Goal: Transaction & Acquisition: Book appointment/travel/reservation

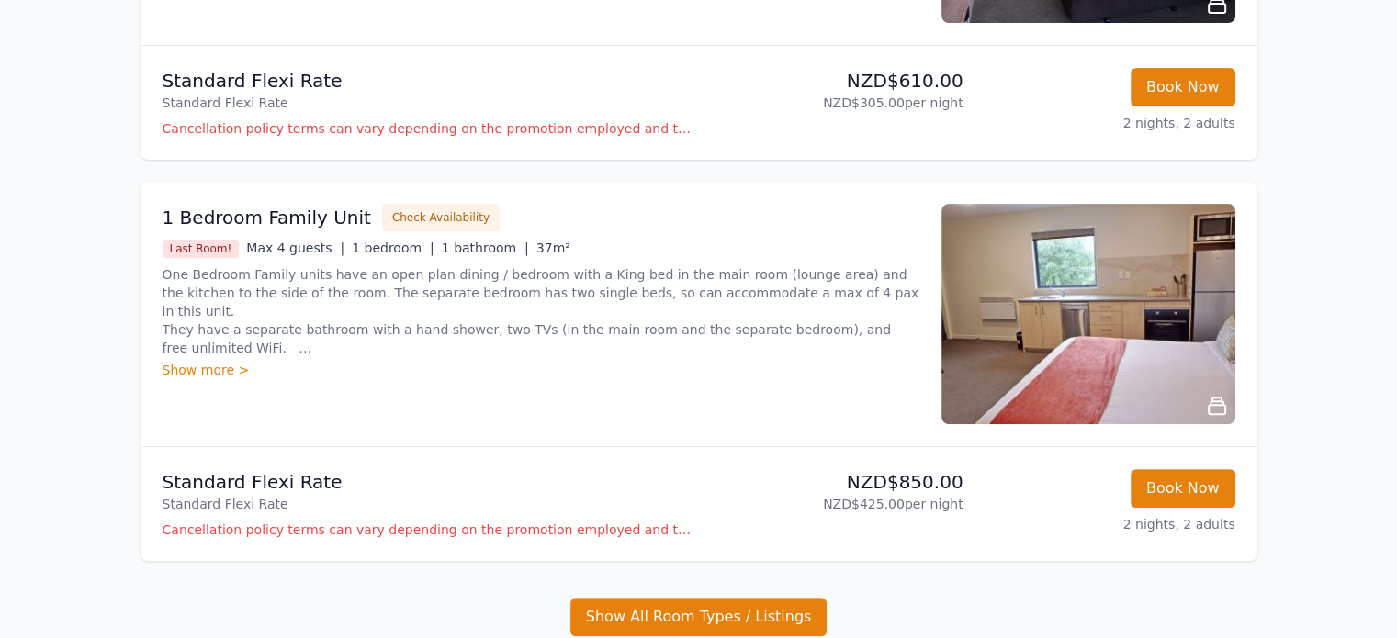
scroll to position [551, 0]
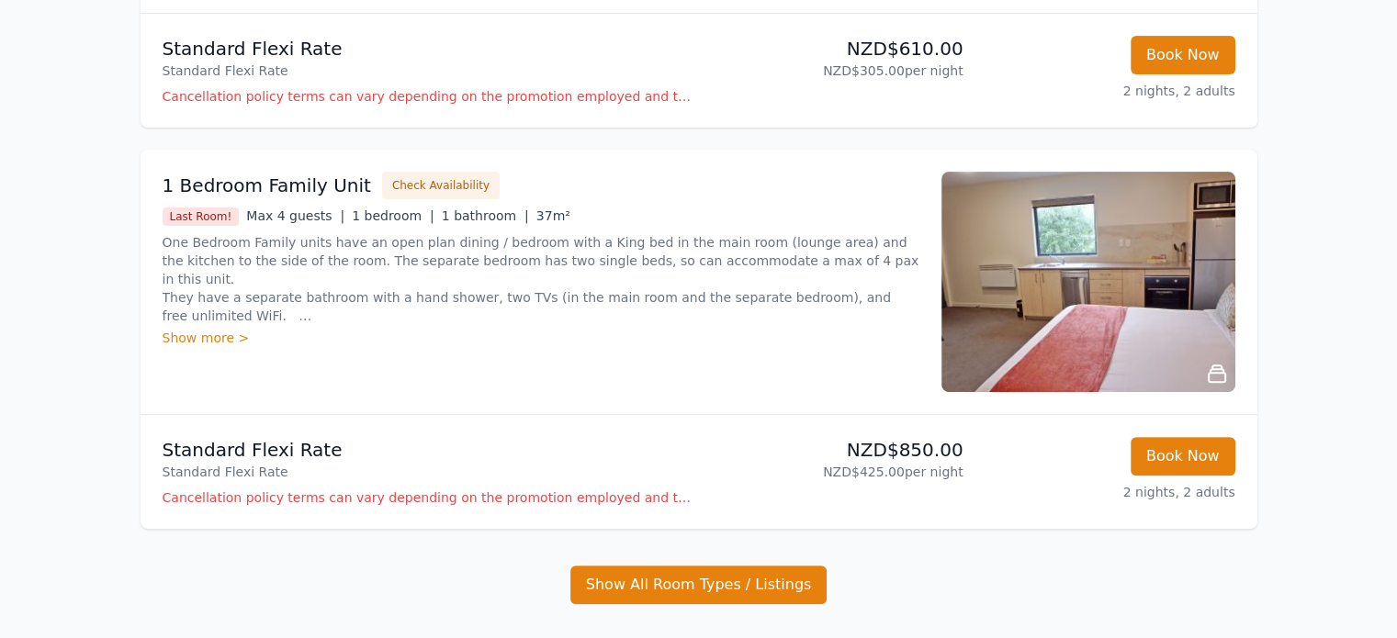
click at [208, 341] on div "Show more >" at bounding box center [541, 338] width 757 height 18
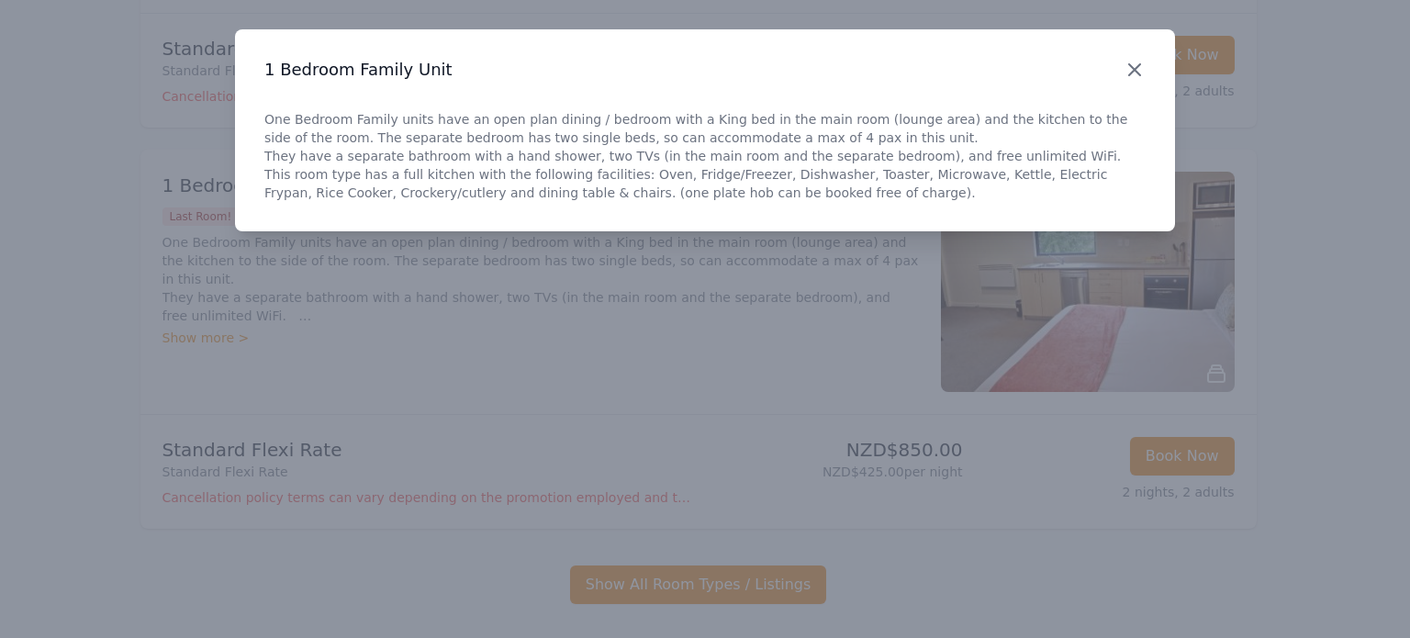
click at [1145, 76] on icon "button" at bounding box center [1135, 70] width 22 height 22
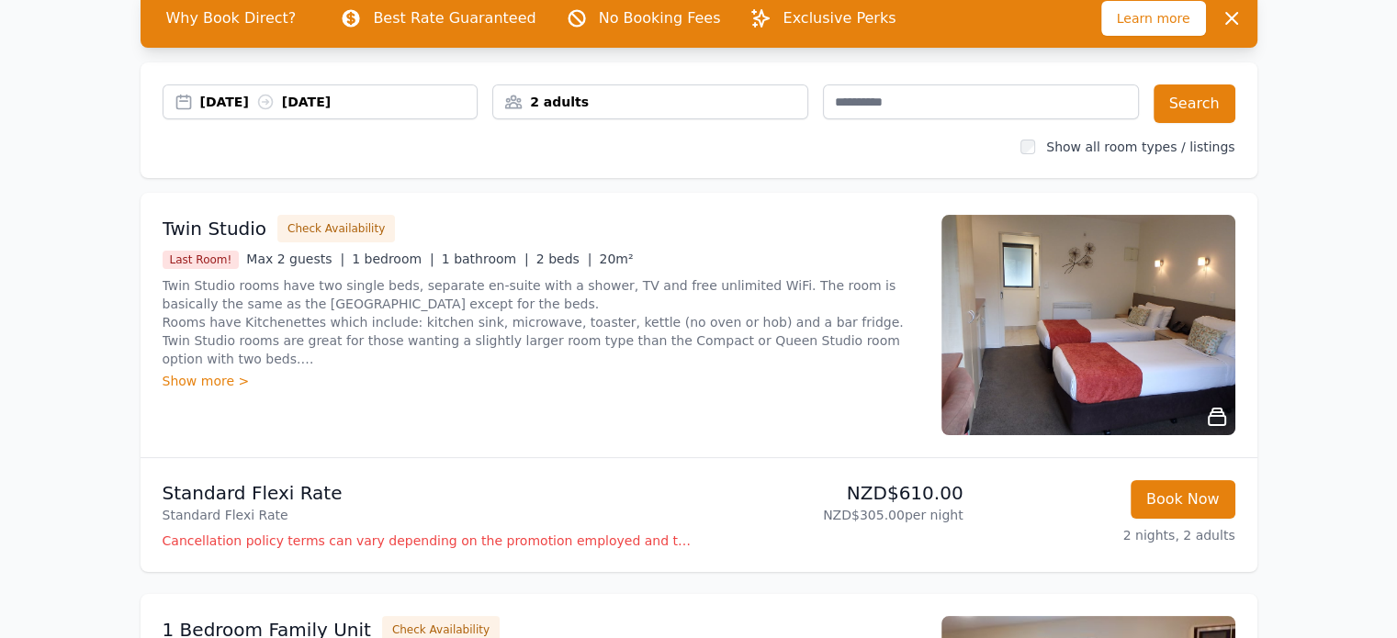
scroll to position [0, 0]
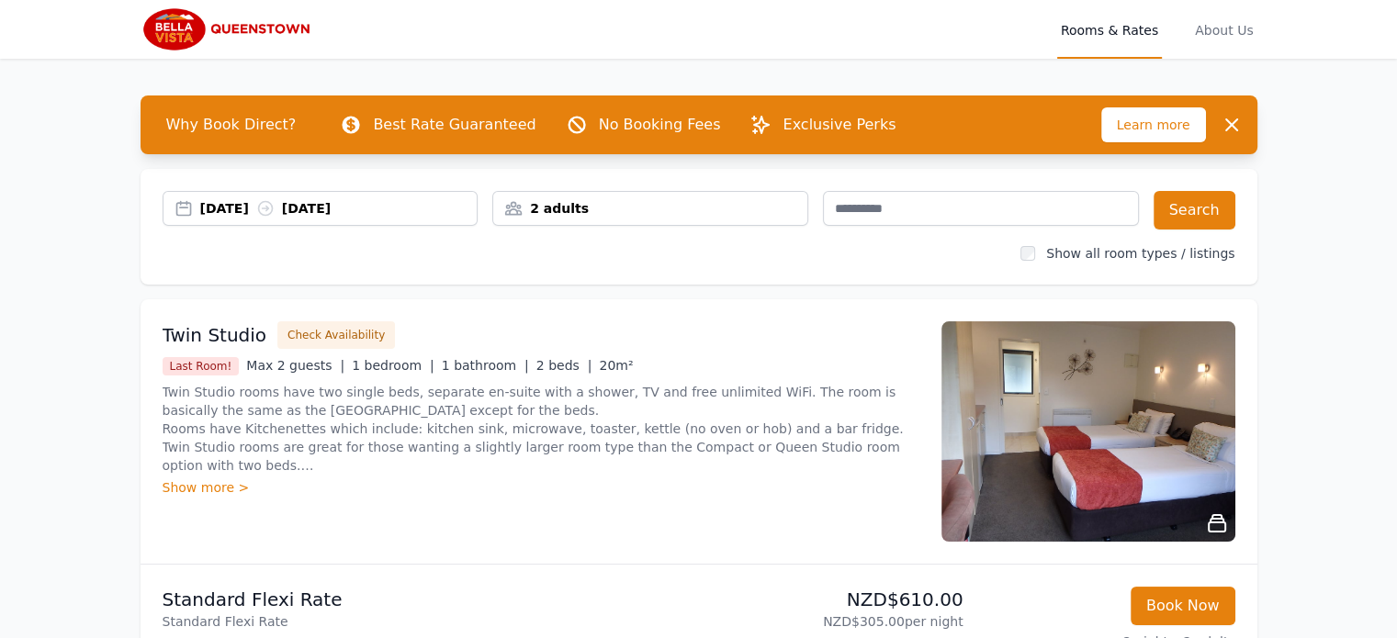
click at [254, 204] on div "[DATE] [DATE]" at bounding box center [338, 208] width 277 height 18
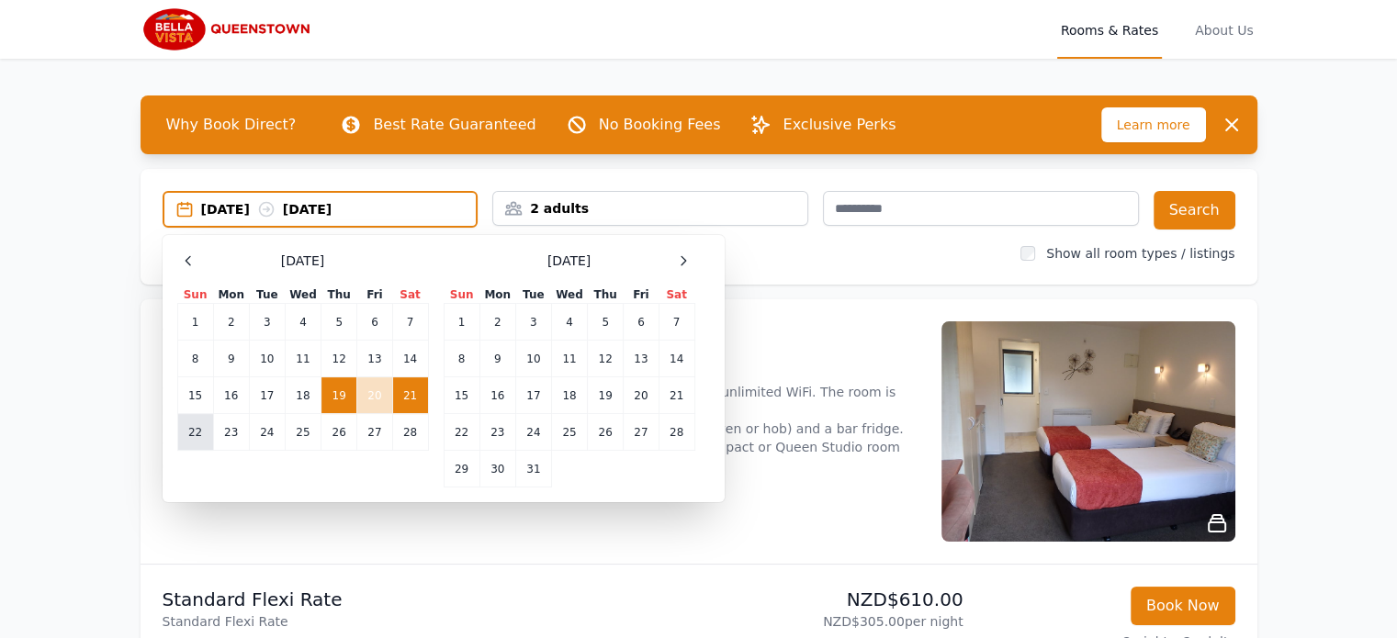
click at [202, 433] on td "22" at bounding box center [195, 432] width 36 height 37
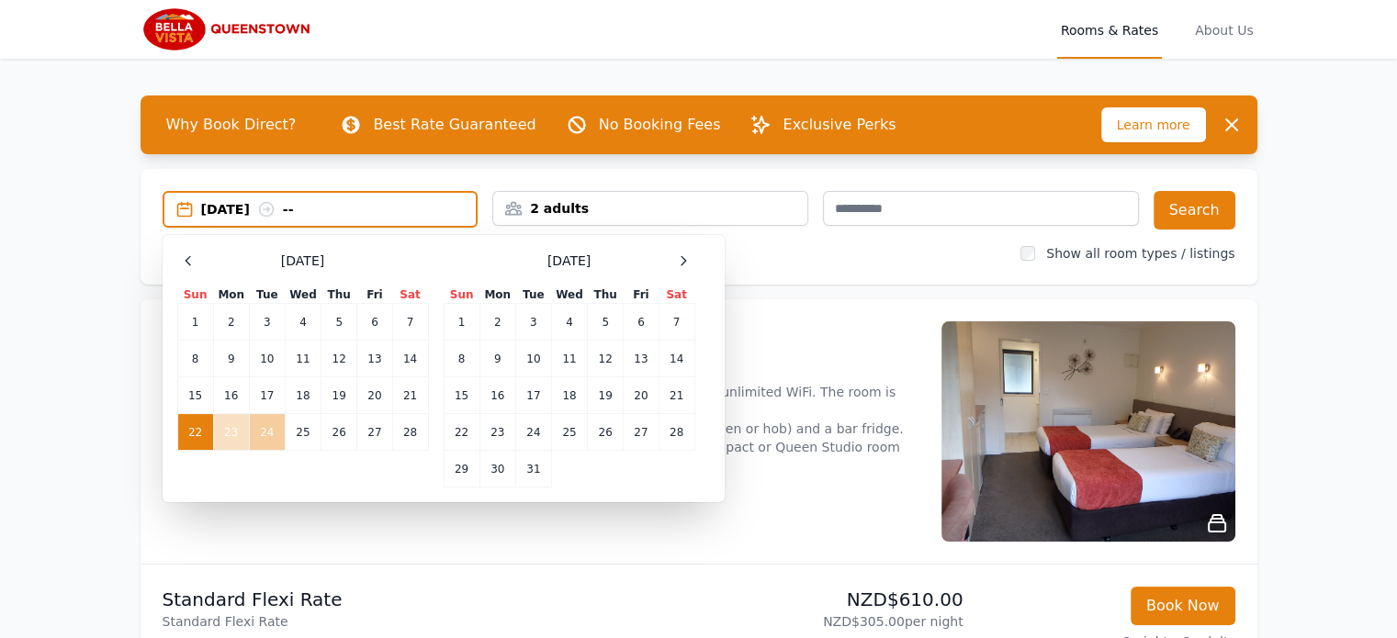
click at [262, 432] on td "24" at bounding box center [267, 432] width 36 height 37
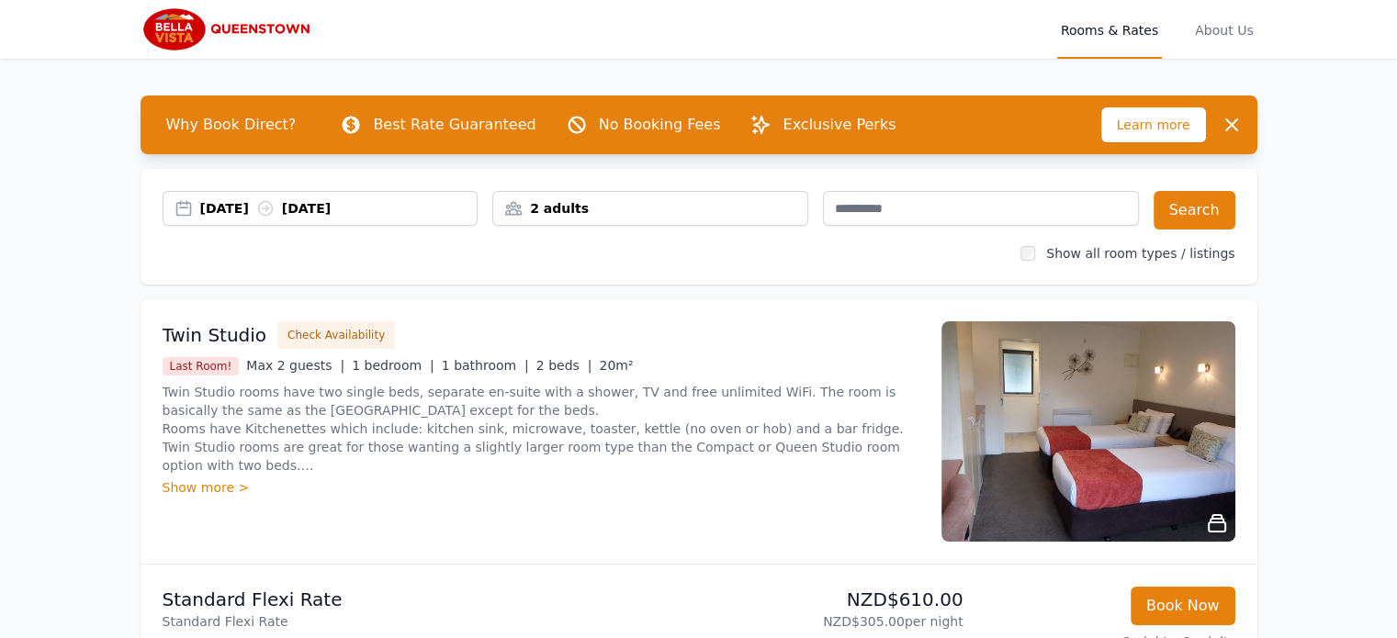
click at [779, 199] on div "2 adults" at bounding box center [650, 208] width 314 height 18
click at [1212, 208] on button "Search" at bounding box center [1194, 210] width 82 height 39
click at [256, 201] on div "[DATE] [DATE]" at bounding box center [338, 208] width 277 height 18
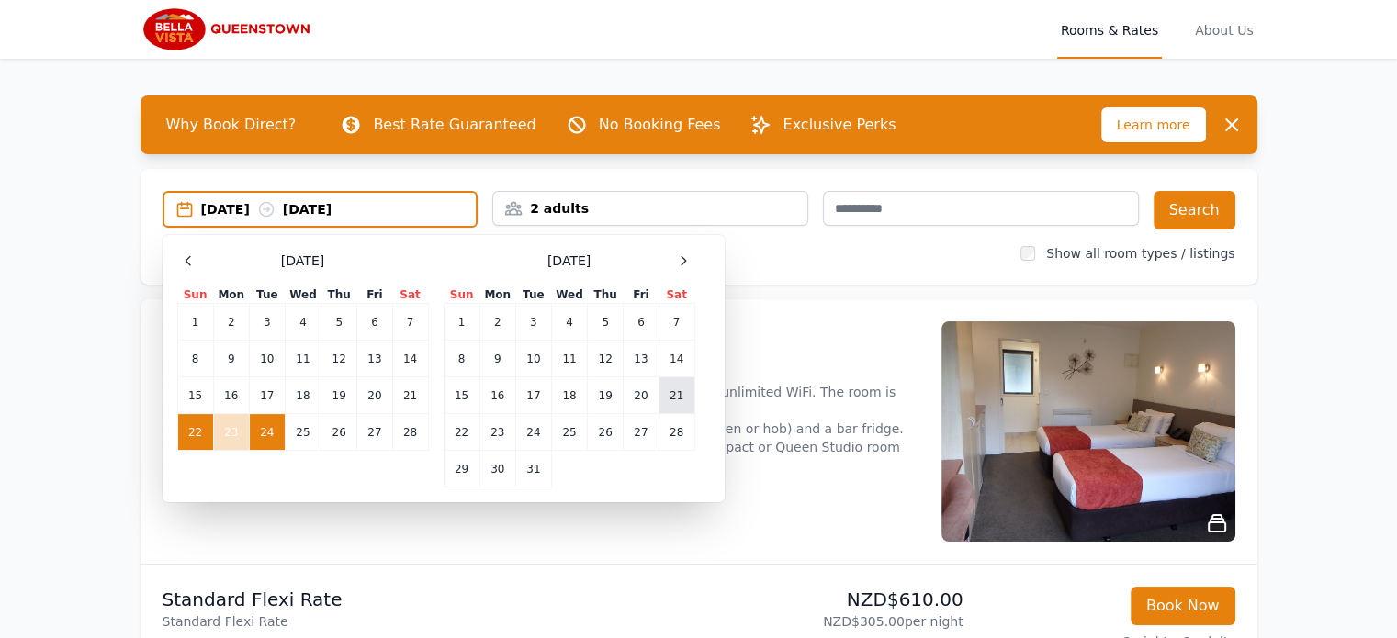
click at [679, 398] on td "21" at bounding box center [676, 395] width 36 height 37
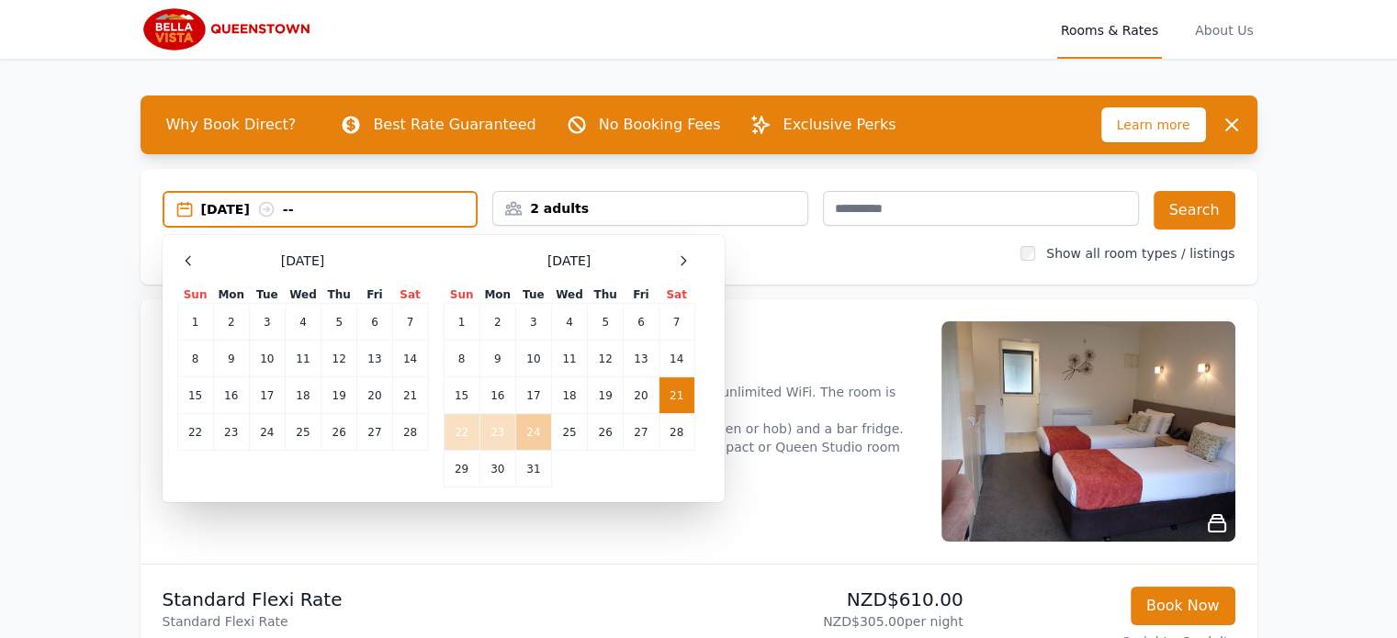
click at [516, 437] on td "24" at bounding box center [533, 432] width 36 height 37
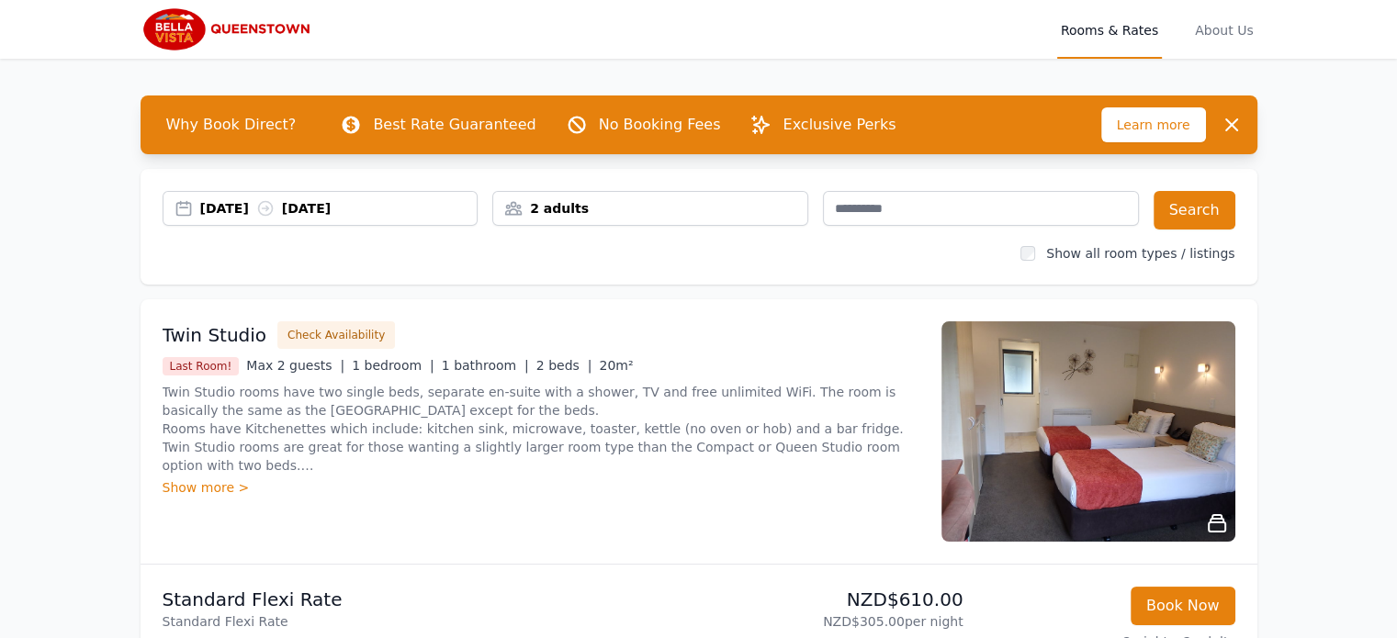
click at [741, 204] on div "2 adults" at bounding box center [650, 208] width 314 height 18
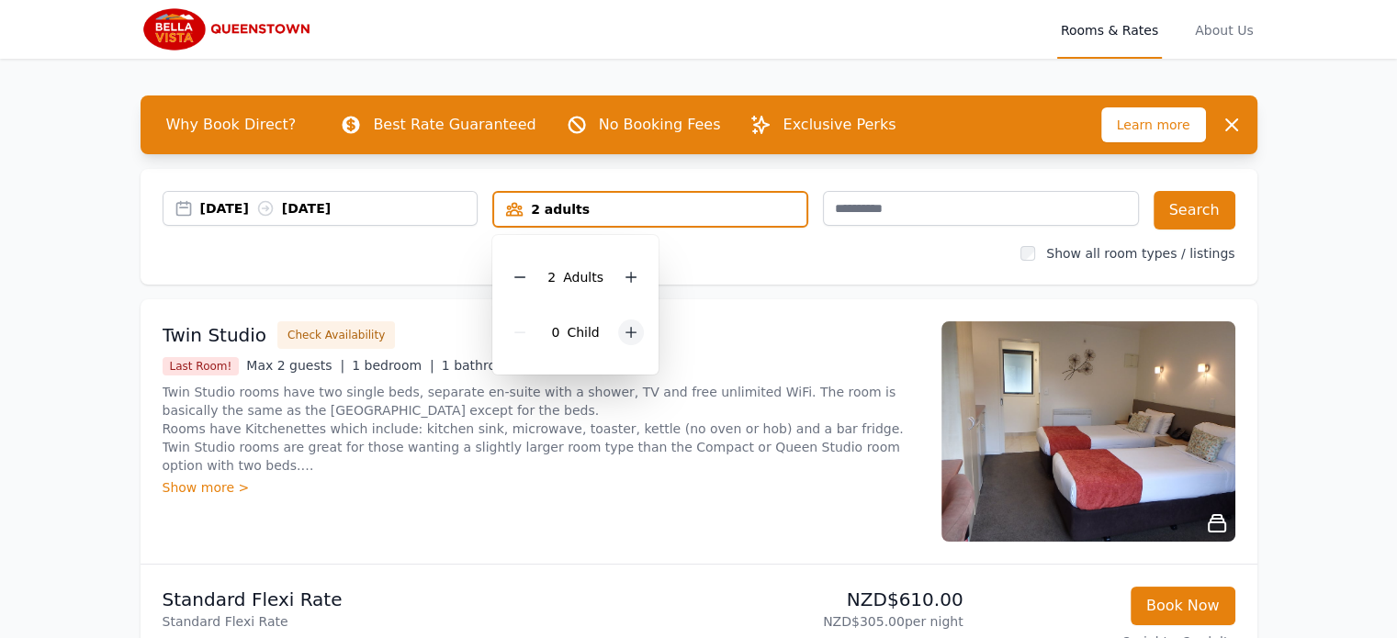
click at [634, 330] on icon at bounding box center [630, 332] width 15 height 15
click at [636, 330] on icon at bounding box center [643, 332] width 15 height 15
click at [764, 326] on div "Twin Studio Check Availability" at bounding box center [541, 335] width 757 height 28
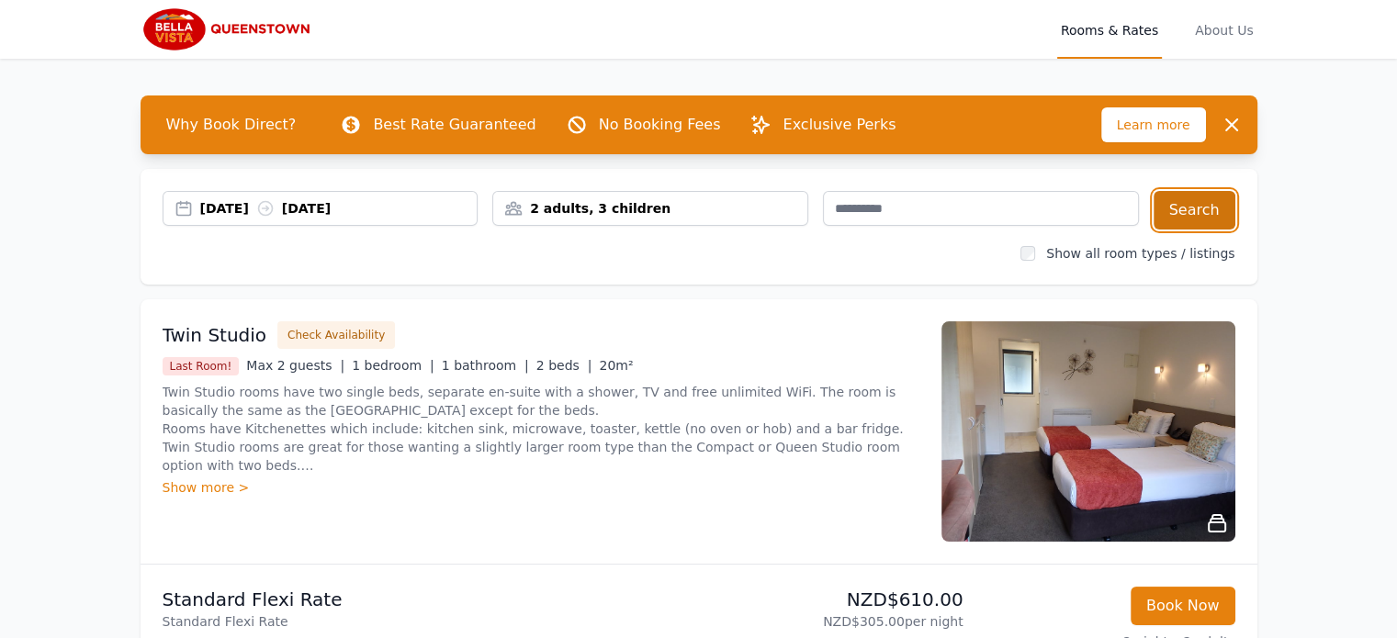
click at [1224, 217] on button "Search" at bounding box center [1194, 210] width 82 height 39
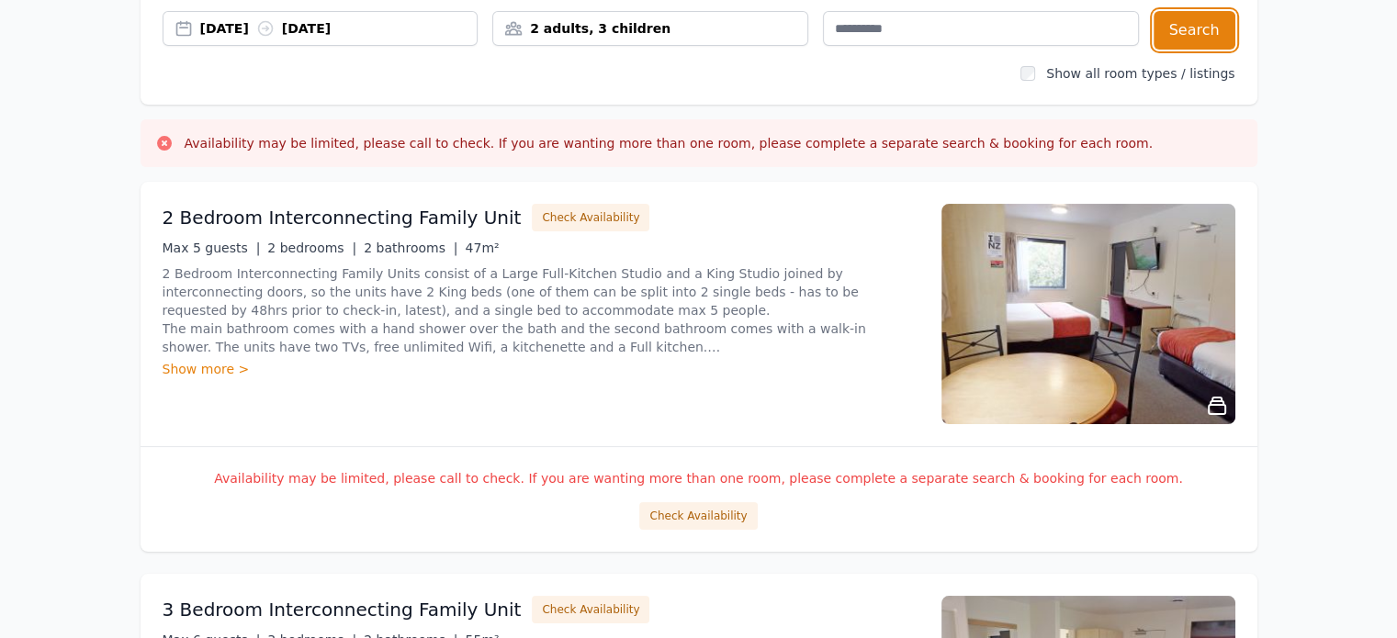
scroll to position [184, 0]
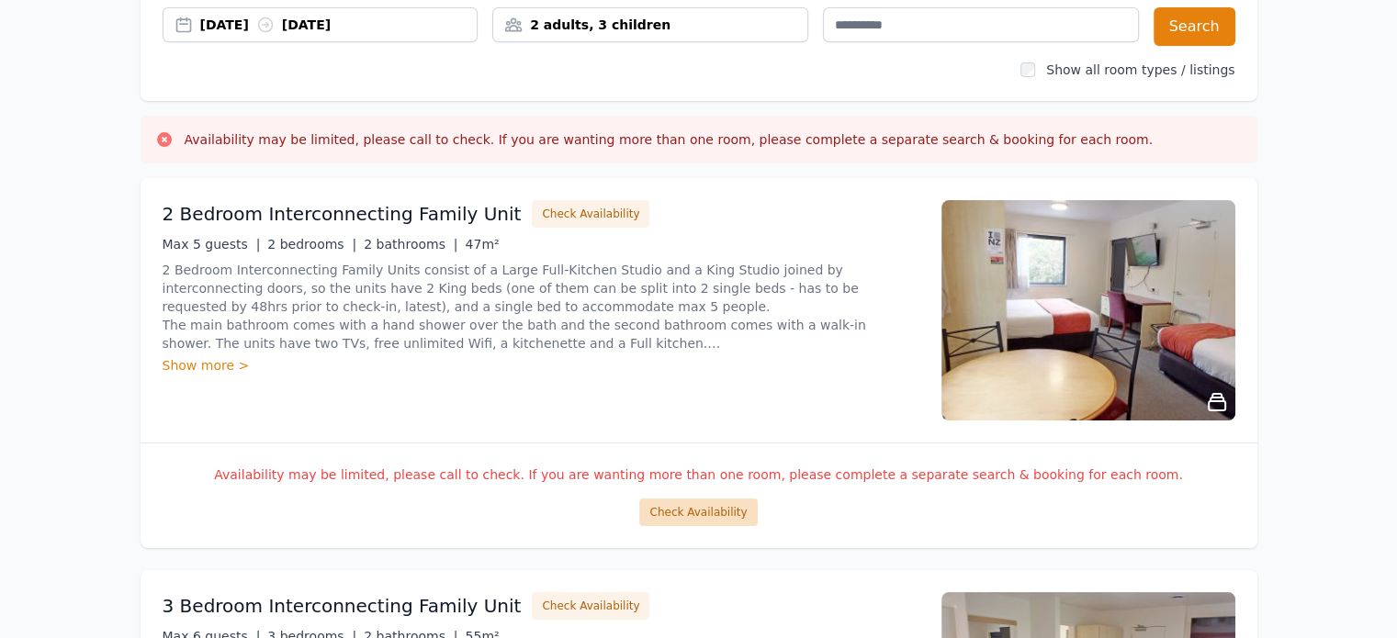
click at [668, 510] on button "Check Availability" at bounding box center [698, 513] width 118 height 28
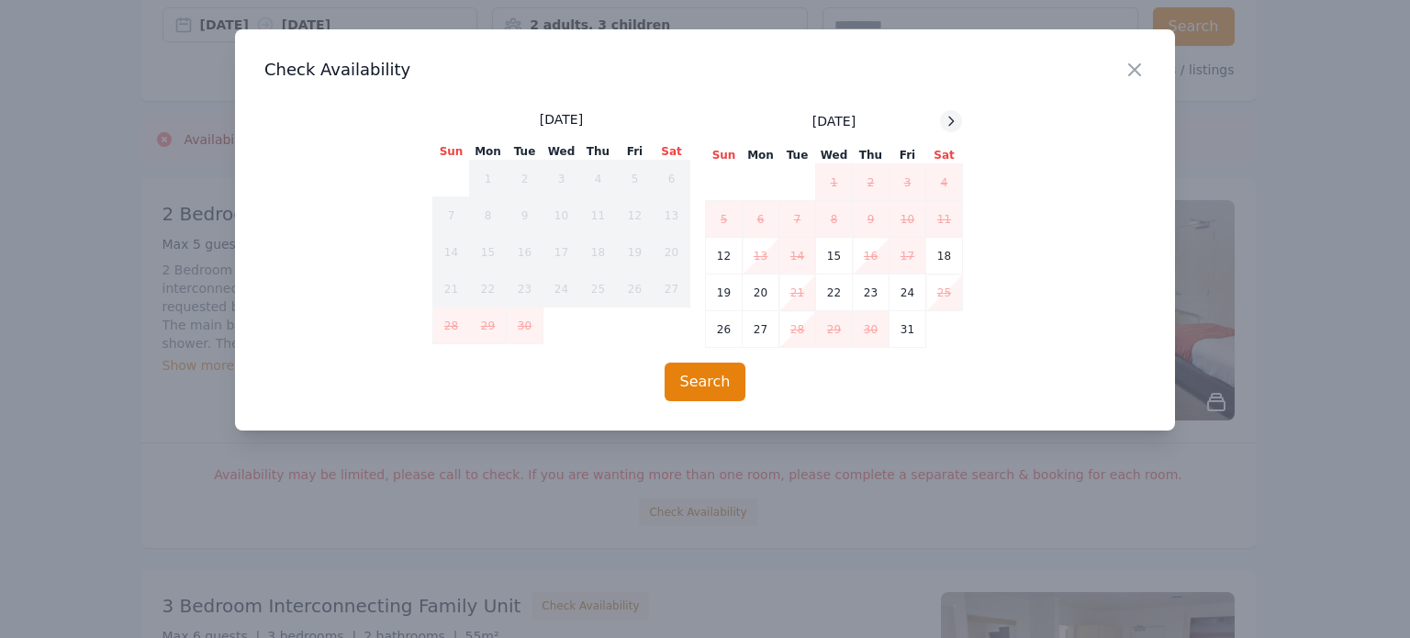
click at [948, 127] on icon at bounding box center [951, 121] width 15 height 15
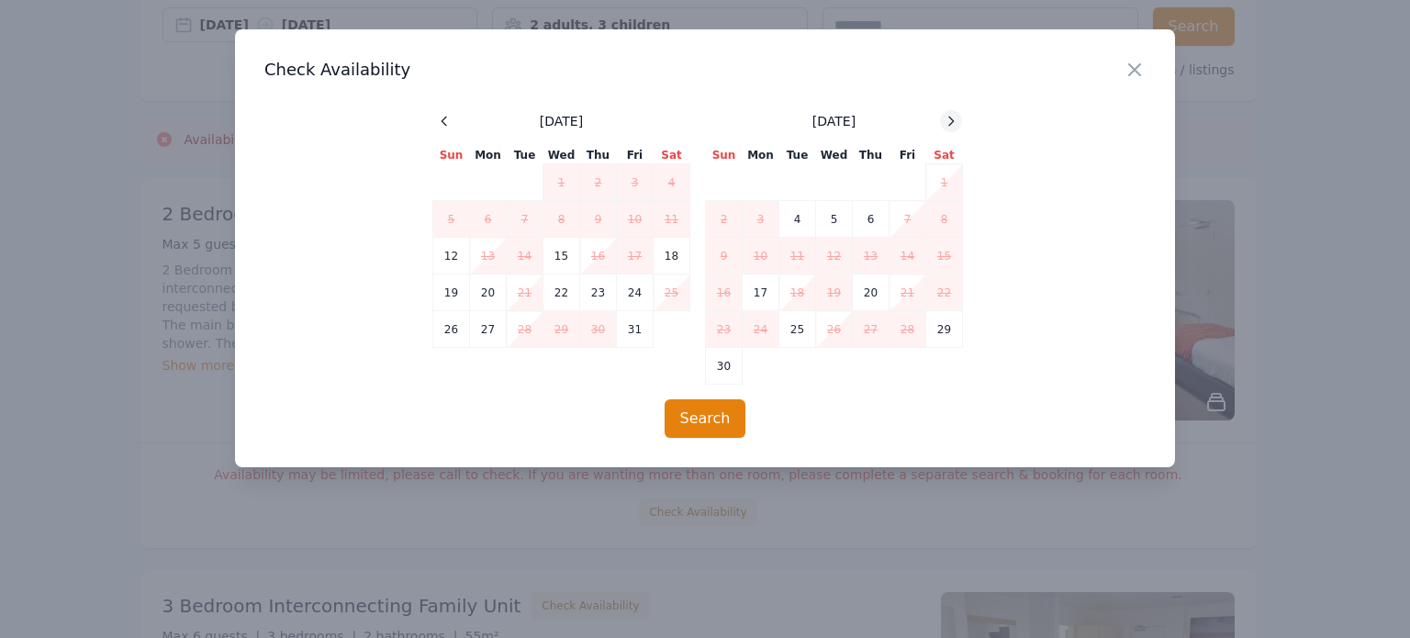
click at [948, 127] on icon at bounding box center [951, 121] width 15 height 15
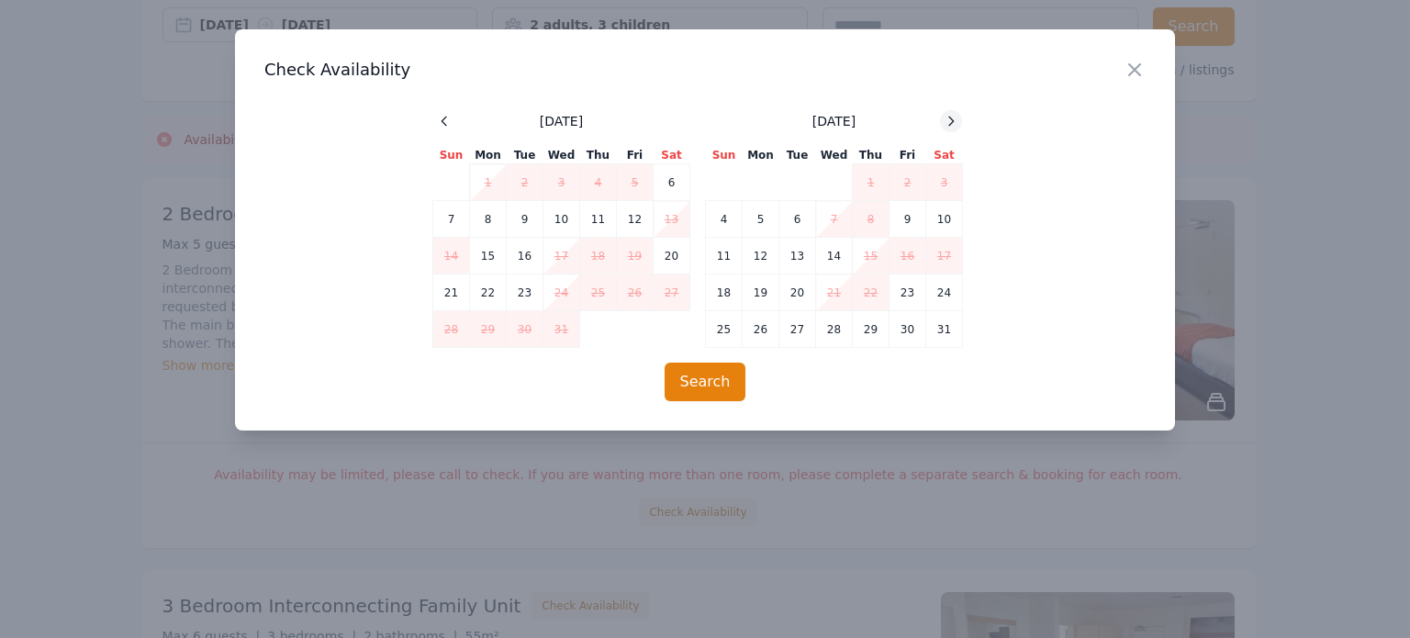
click at [948, 117] on icon at bounding box center [951, 121] width 15 height 15
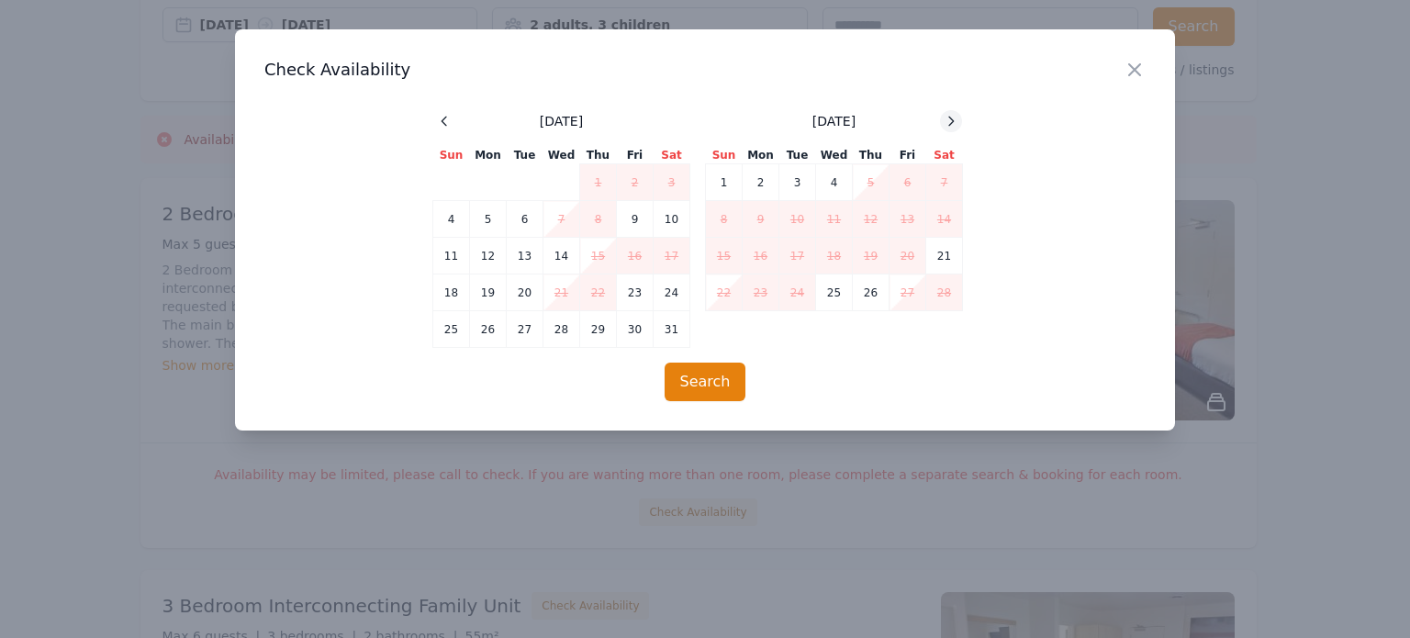
click at [948, 117] on icon at bounding box center [951, 121] width 15 height 15
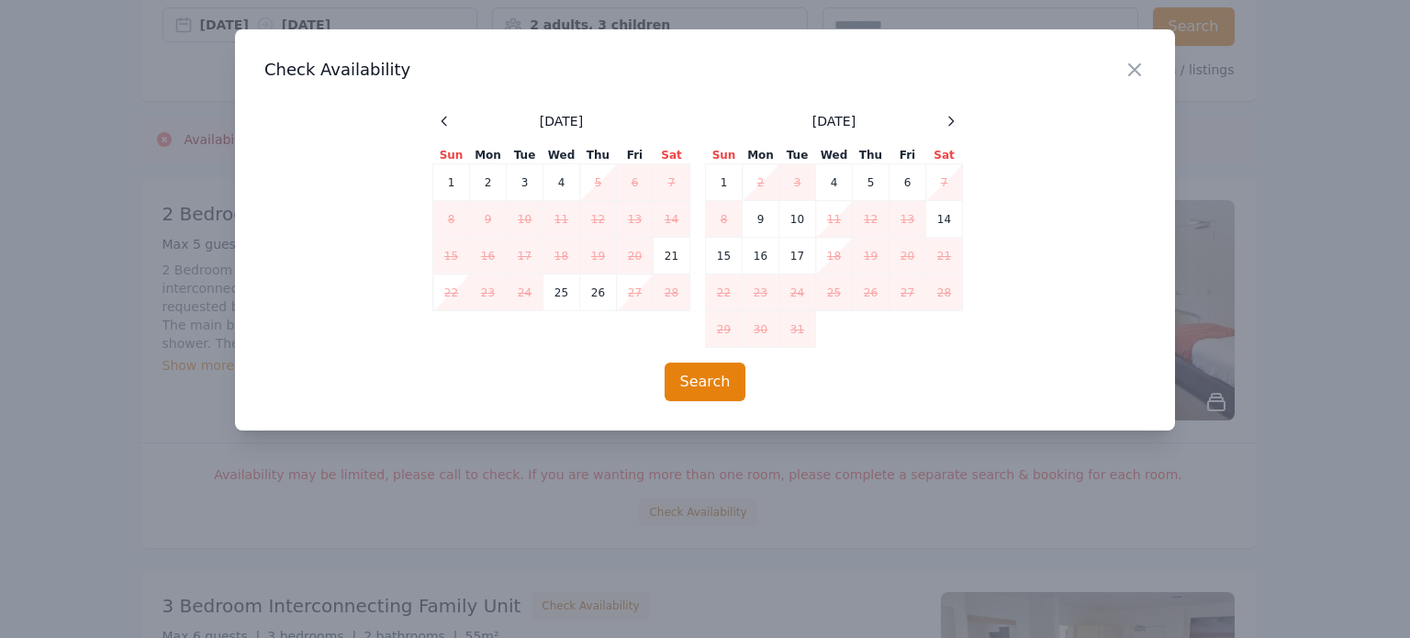
click at [1093, 277] on div "[DATE] Sun Mon Tue Wed Thu Fri Sat 1 2 3 4 5 6 7 8 9 10 11 12 13 14 15 16 17 18…" at bounding box center [704, 229] width 881 height 238
click at [1139, 69] on icon "button" at bounding box center [1135, 70] width 22 height 22
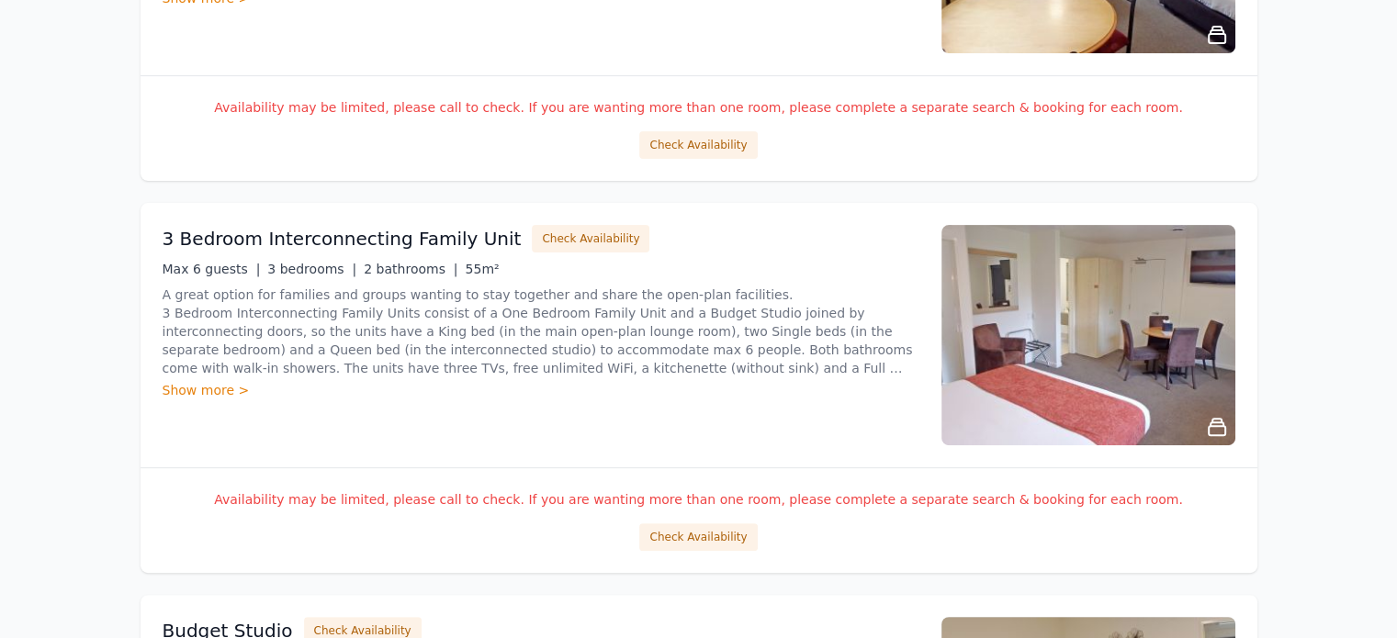
scroll to position [643, 0]
